Goal: Task Accomplishment & Management: Manage account settings

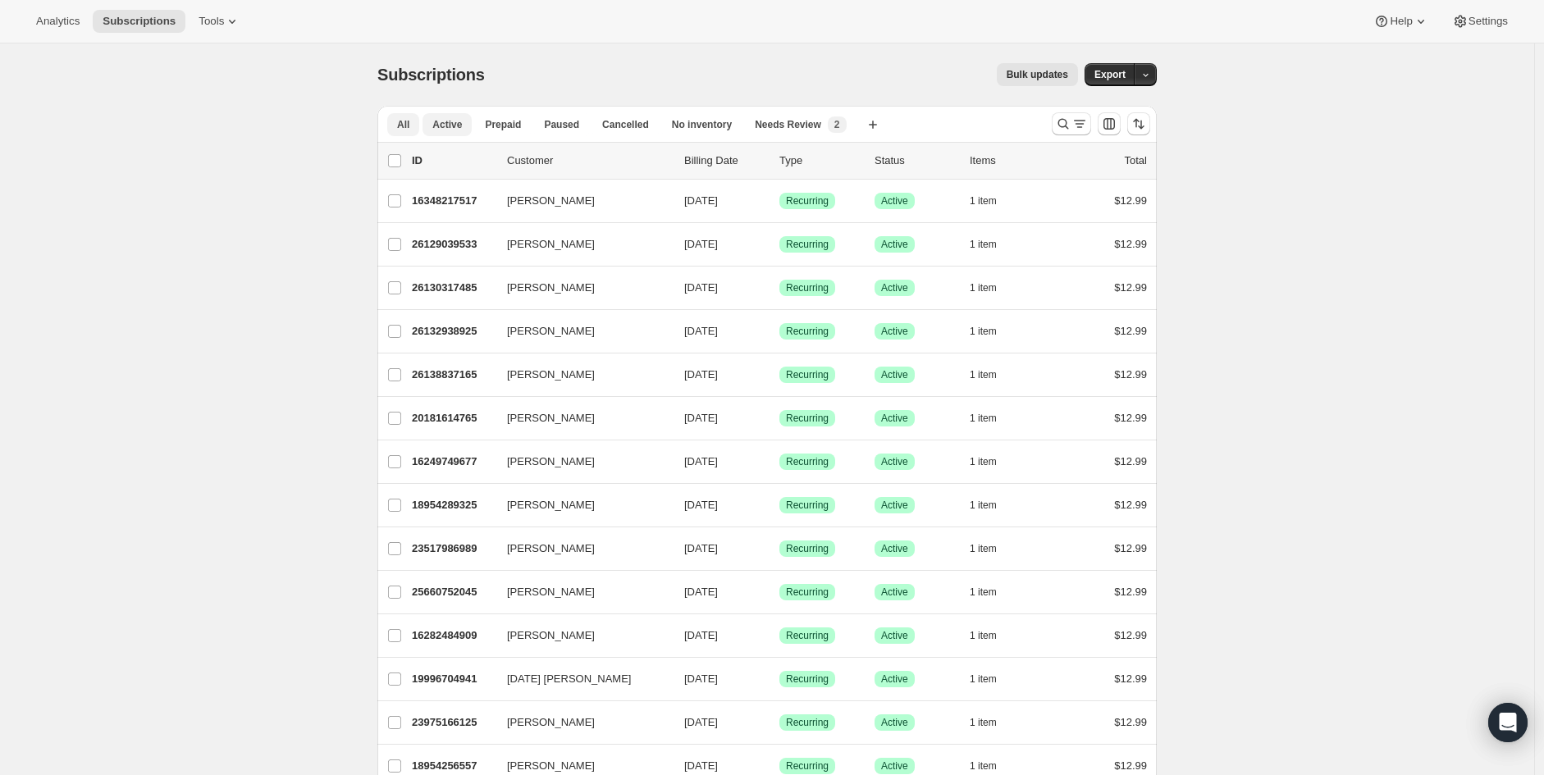
click at [460, 121] on span "Active" at bounding box center [447, 124] width 30 height 13
click at [453, 126] on span "Active" at bounding box center [447, 124] width 30 height 13
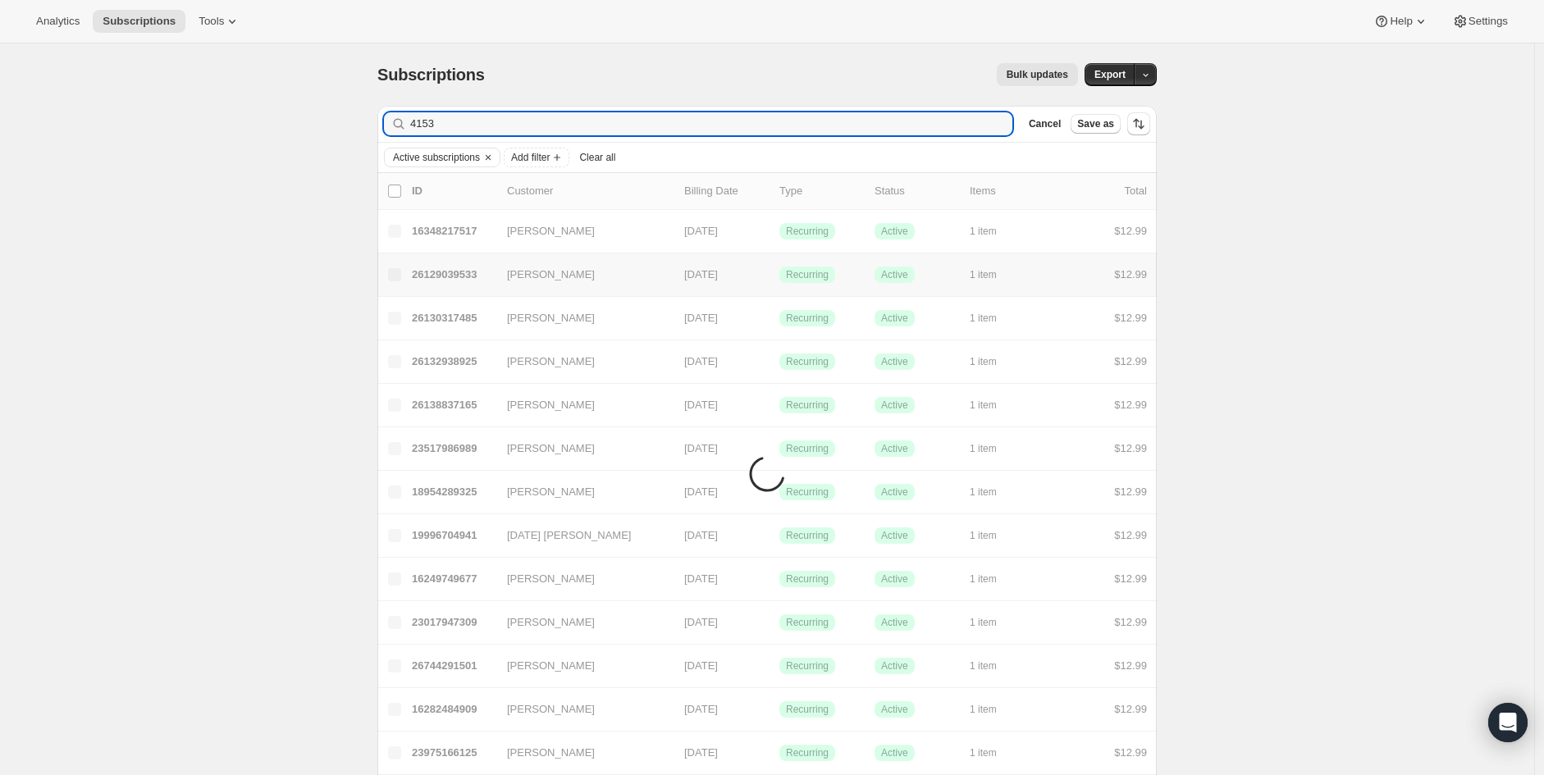
type input "4153"
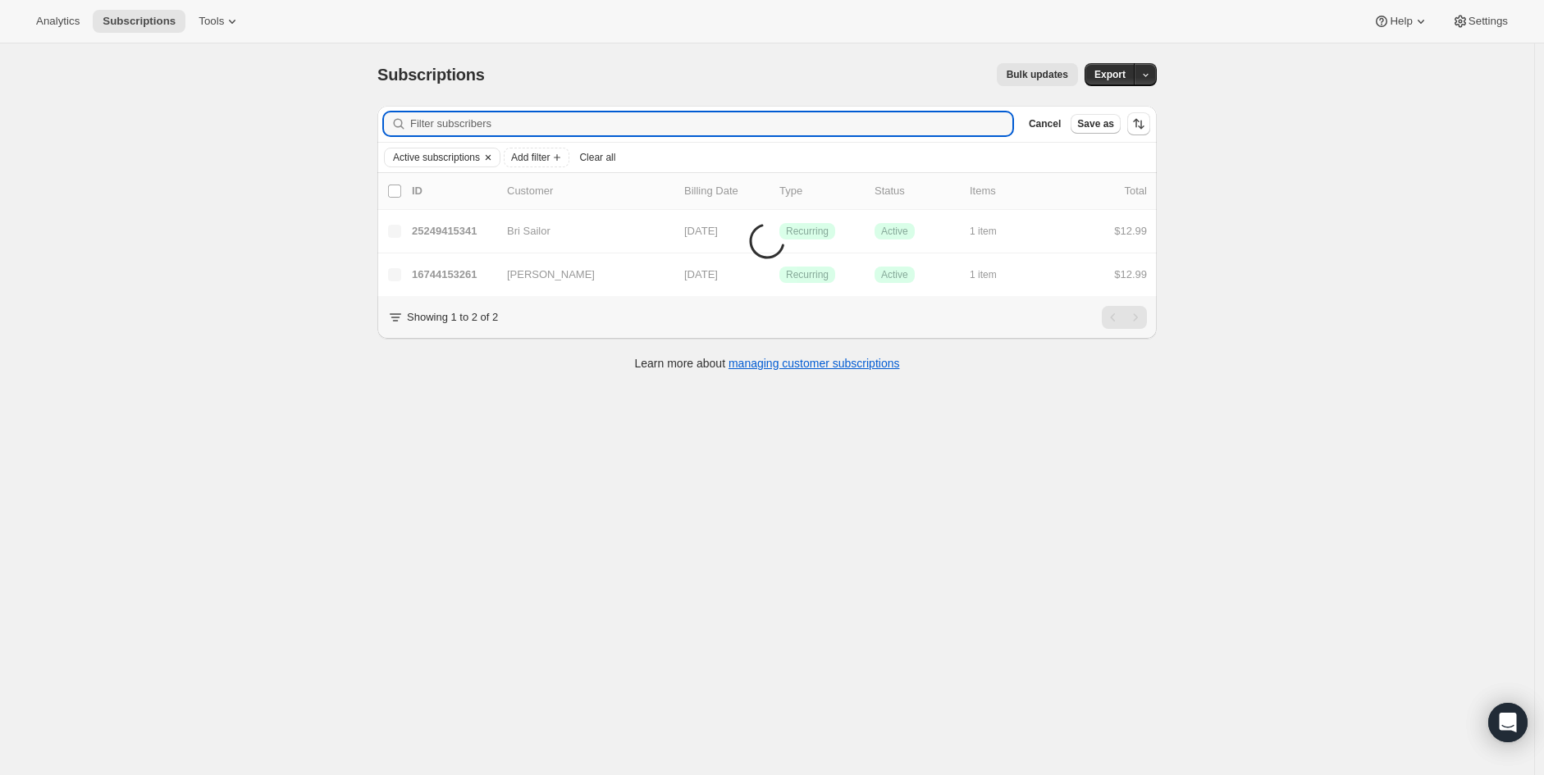
click at [489, 157] on icon "Clear" at bounding box center [488, 157] width 13 height 13
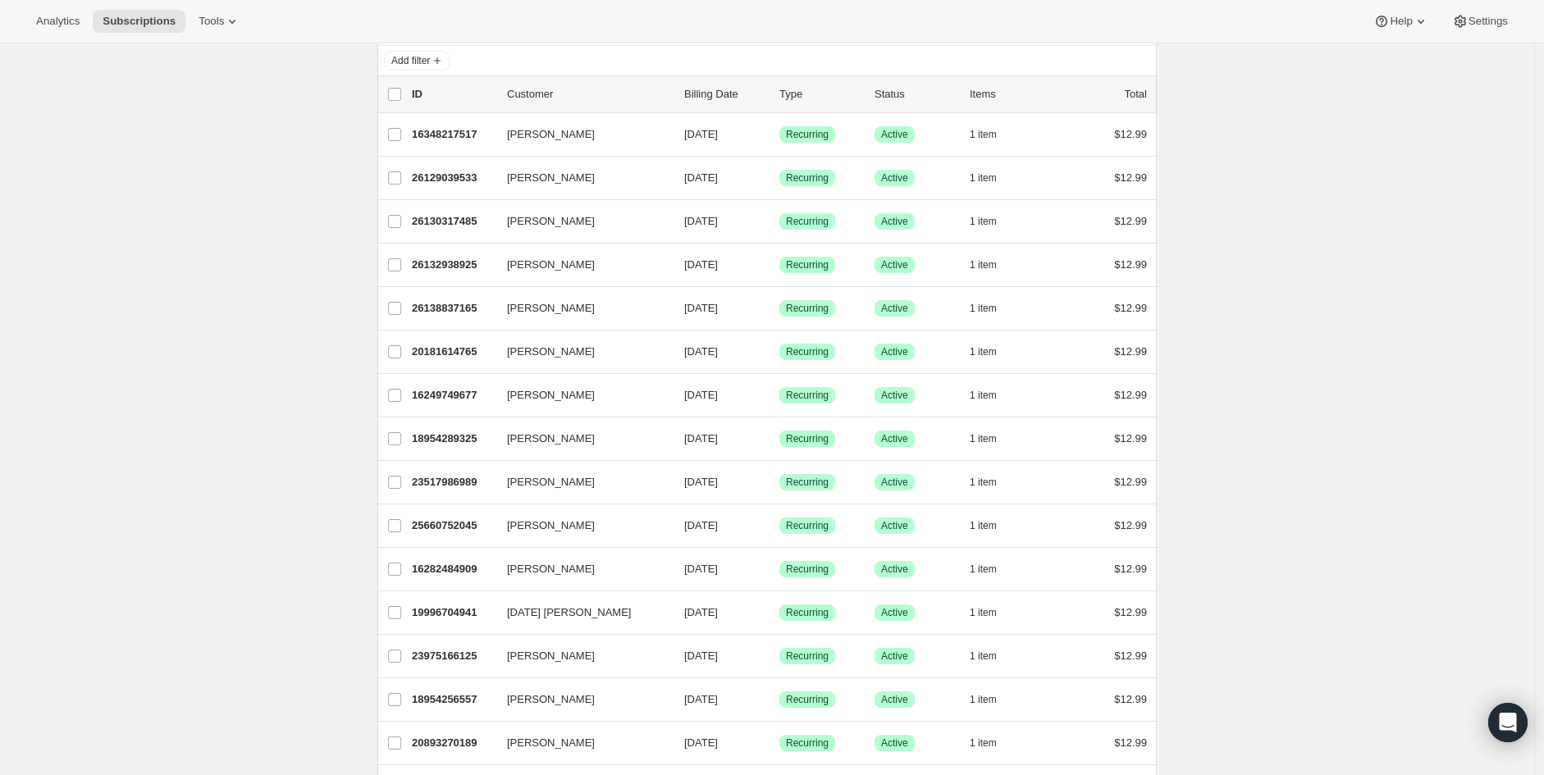
scroll to position [182, 0]
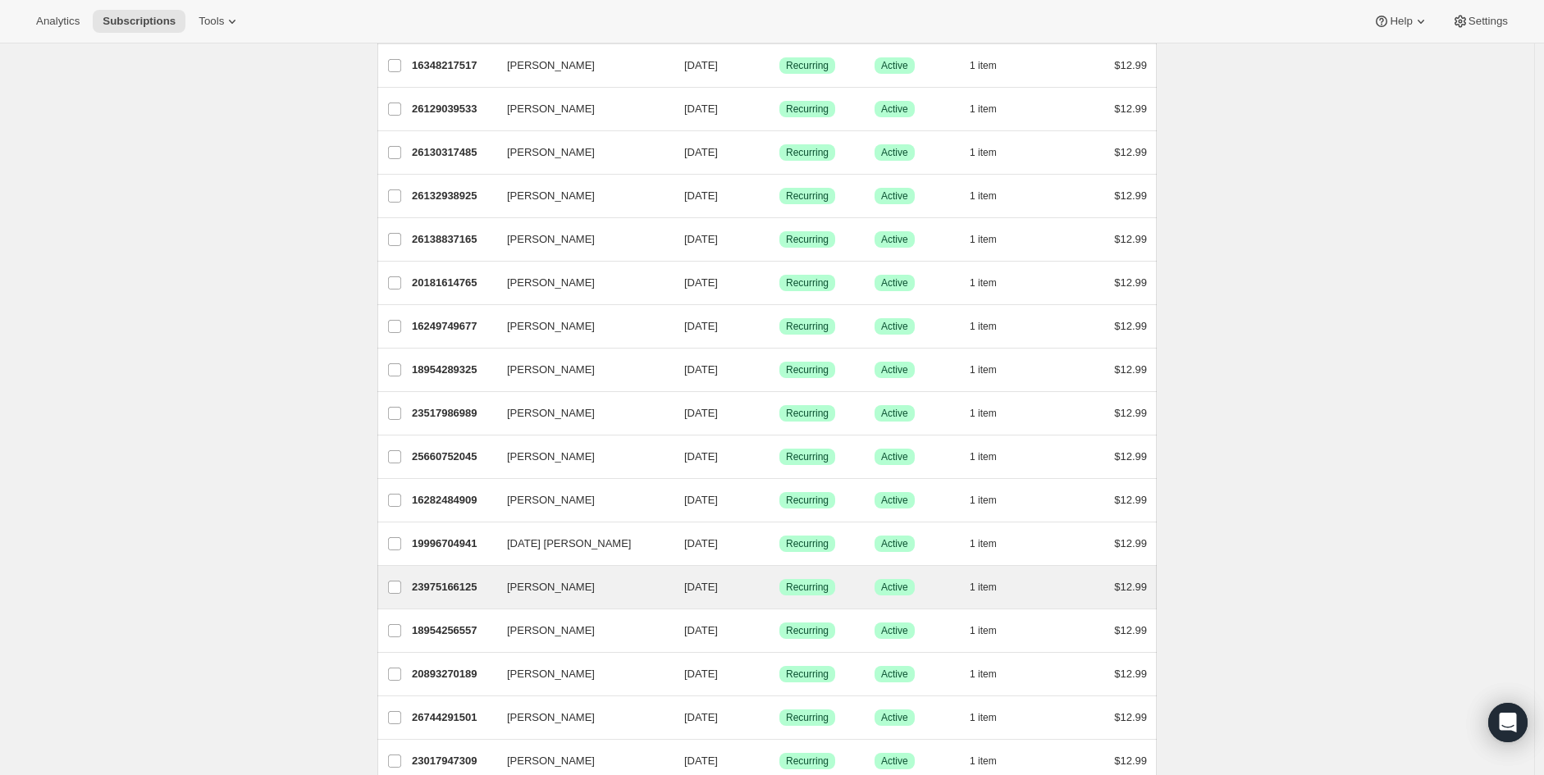
scroll to position [0, 0]
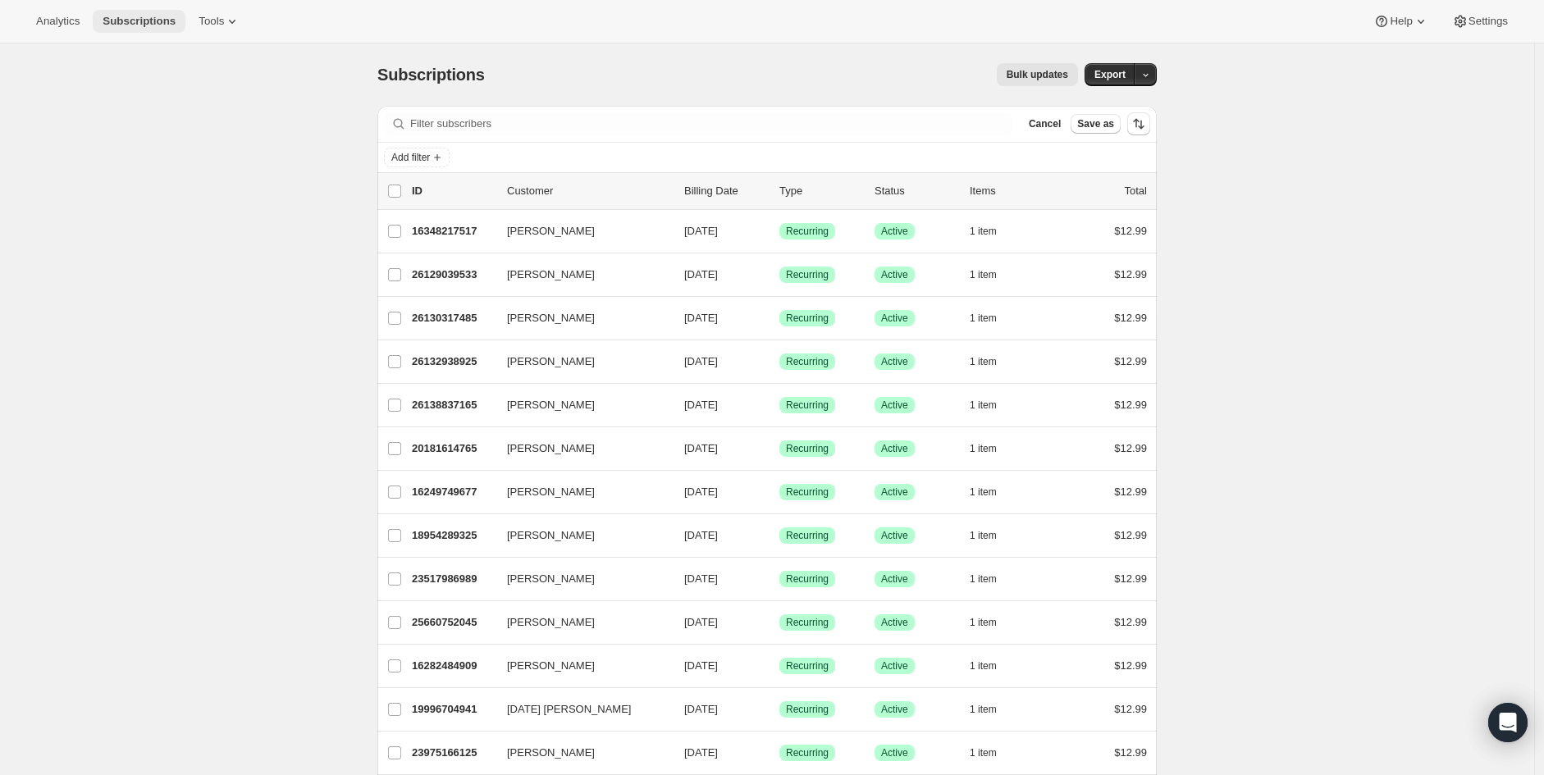
click at [144, 18] on span "Subscriptions" at bounding box center [139, 21] width 73 height 13
